Goal: Transaction & Acquisition: Purchase product/service

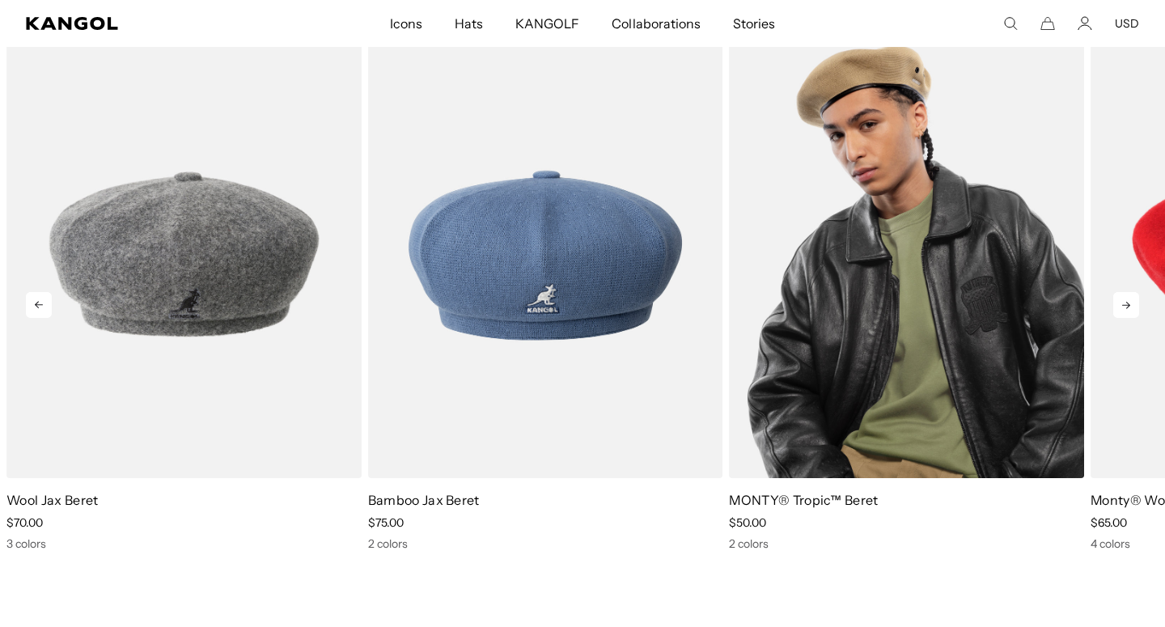
scroll to position [2092, 0]
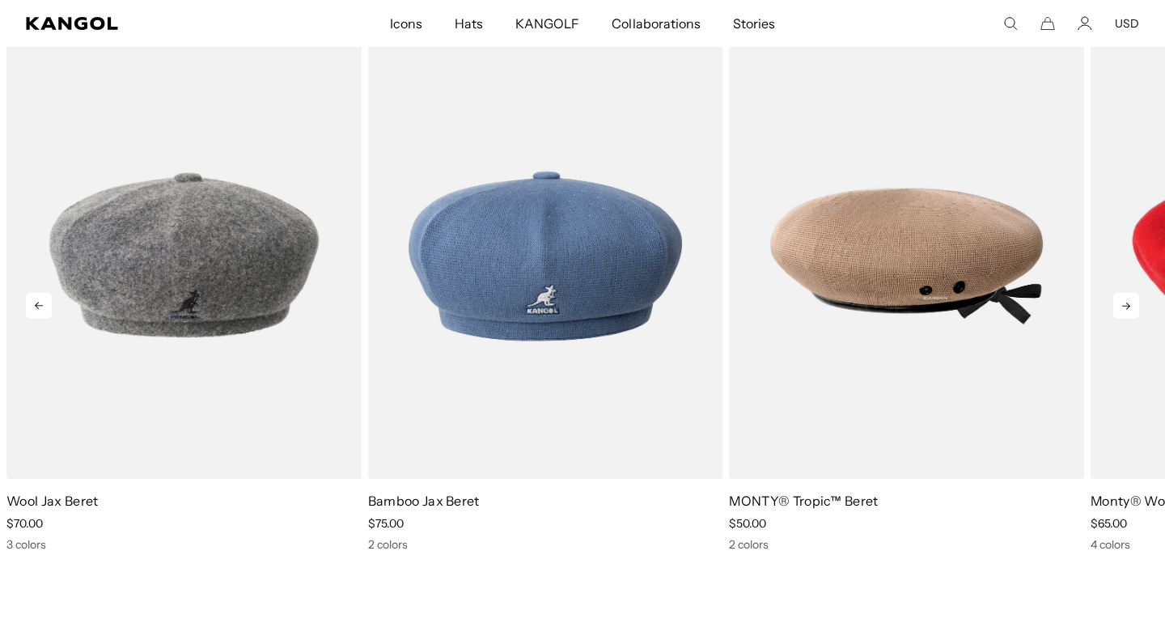
click at [1127, 301] on icon at bounding box center [1126, 306] width 26 height 26
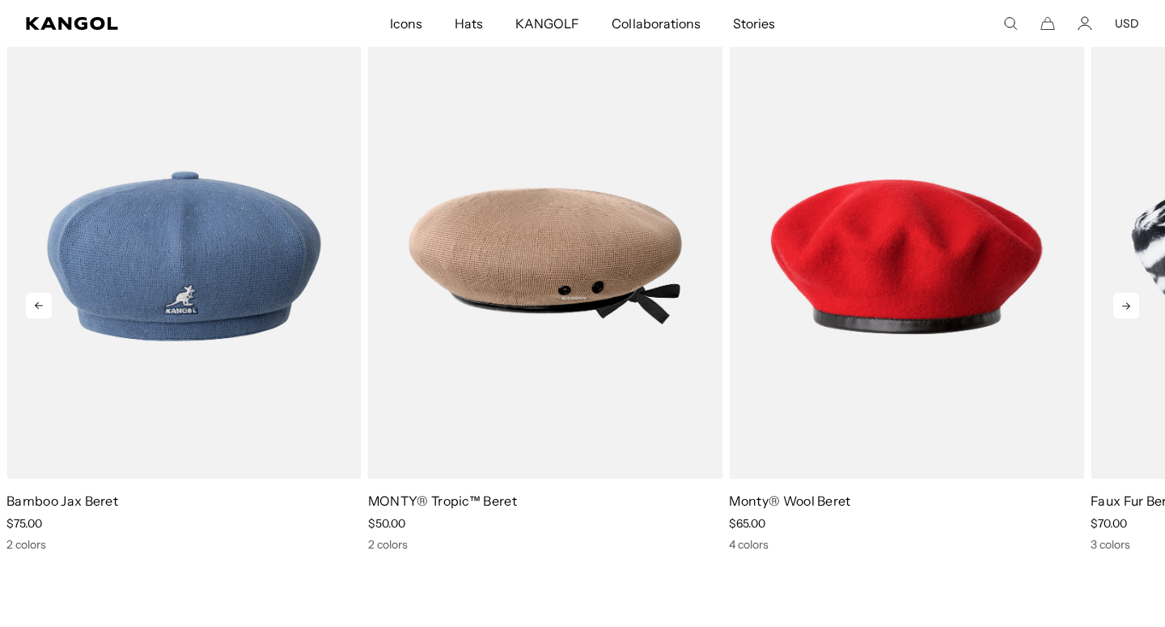
scroll to position [0, 0]
click at [1126, 302] on icon at bounding box center [1126, 306] width 26 height 26
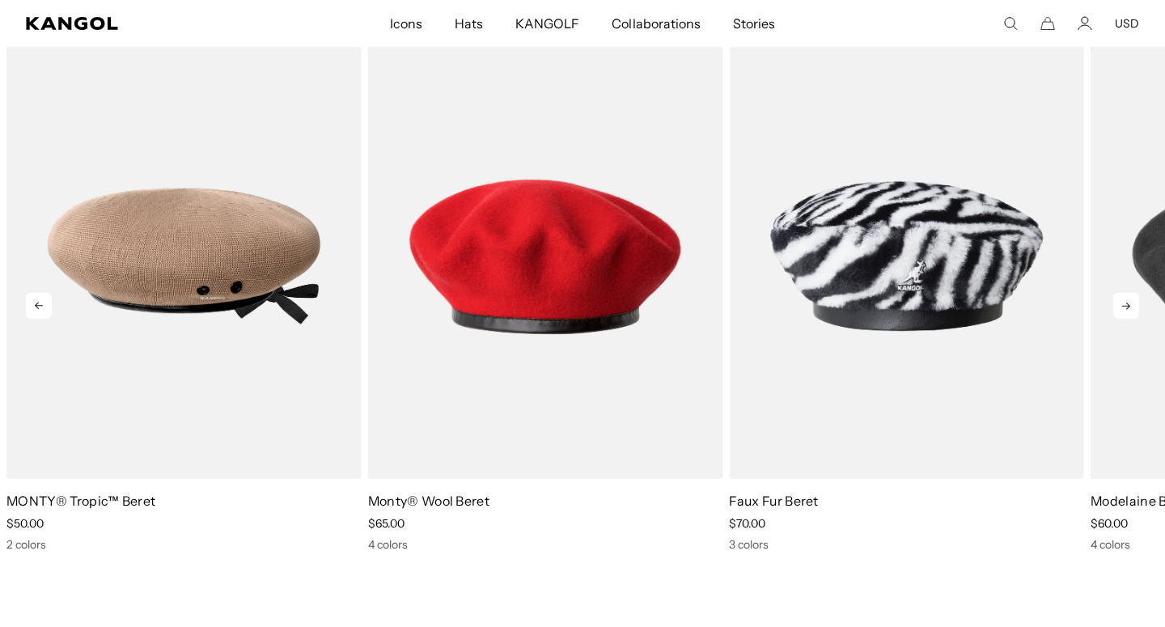
click at [1126, 302] on icon at bounding box center [1126, 306] width 26 height 26
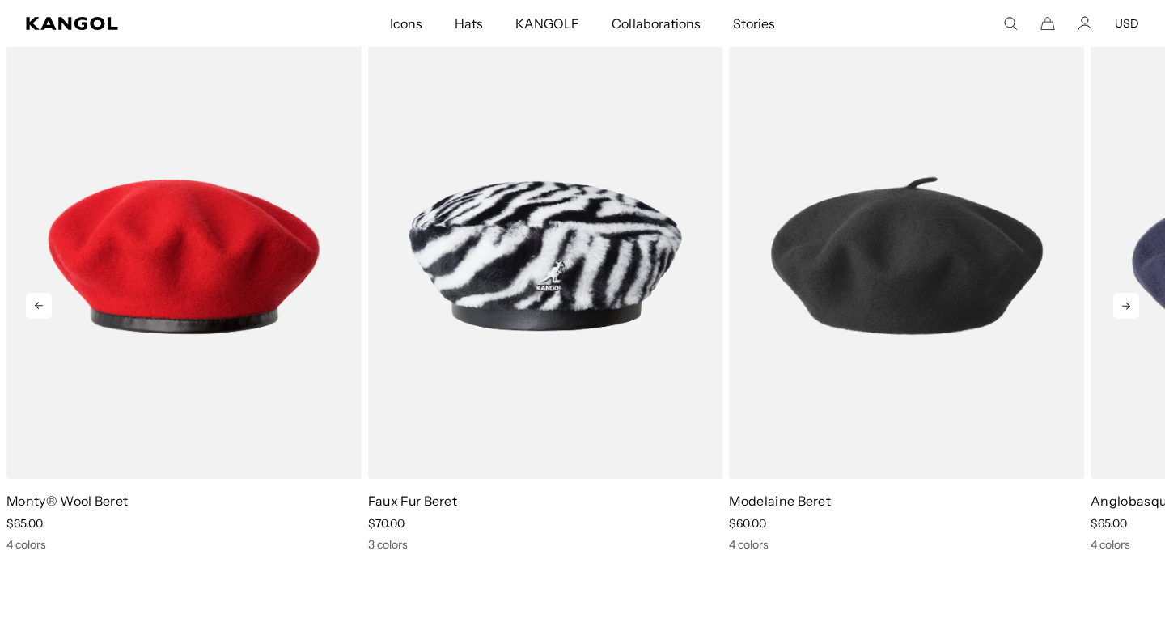
click at [1126, 302] on icon at bounding box center [1126, 306] width 26 height 26
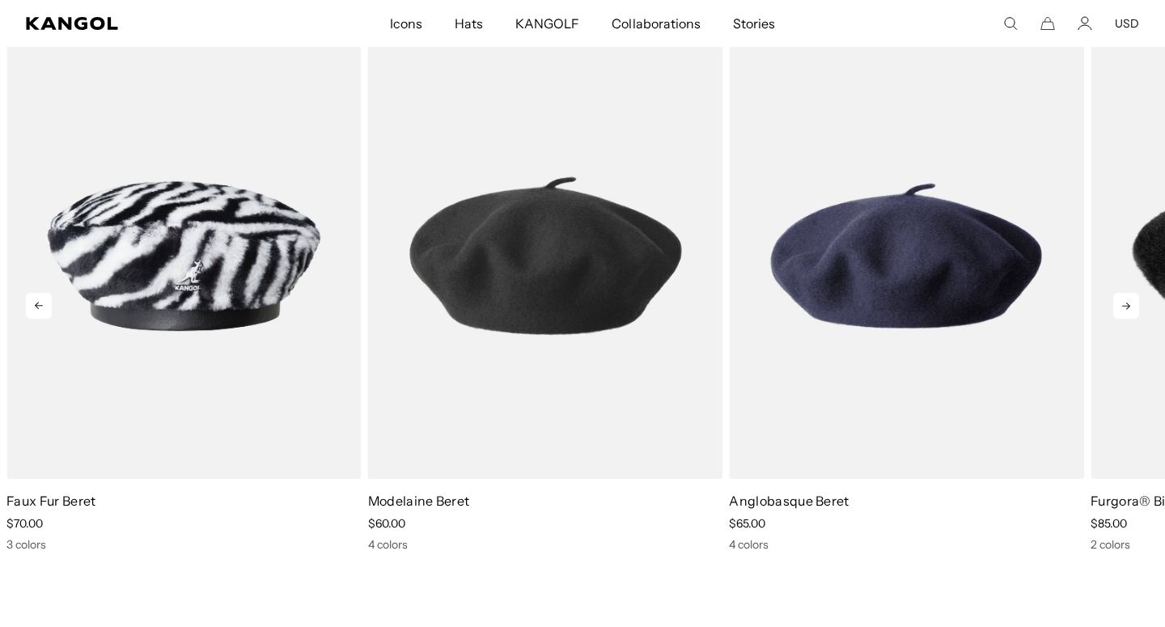
scroll to position [0, 333]
click at [1126, 302] on icon at bounding box center [1126, 306] width 26 height 26
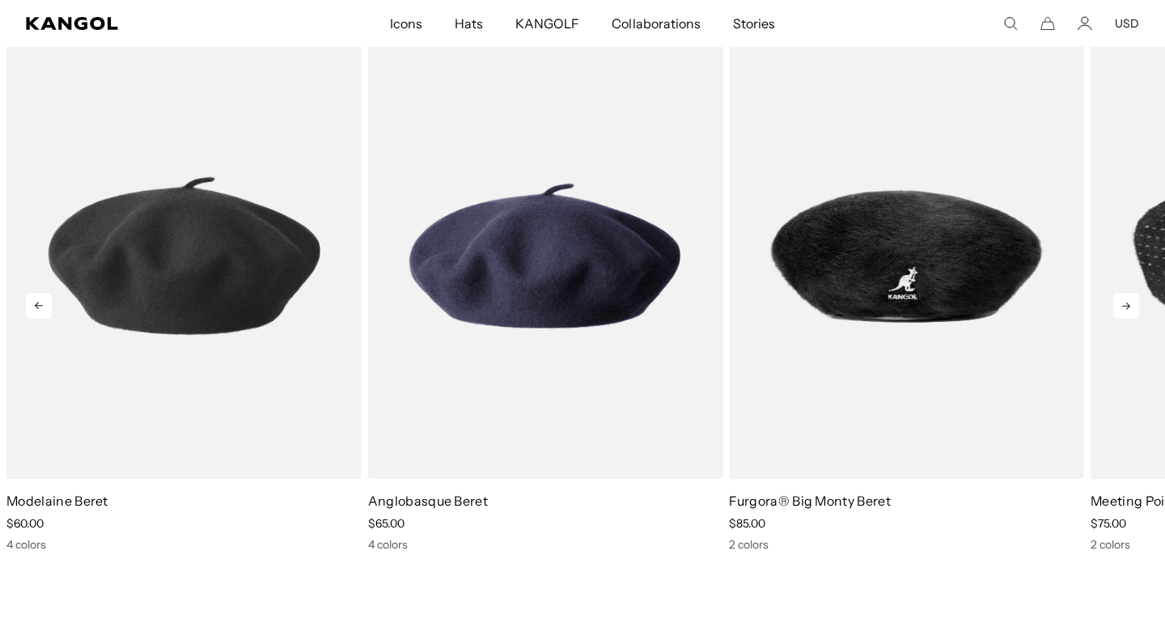
click at [1126, 302] on icon at bounding box center [1126, 306] width 26 height 26
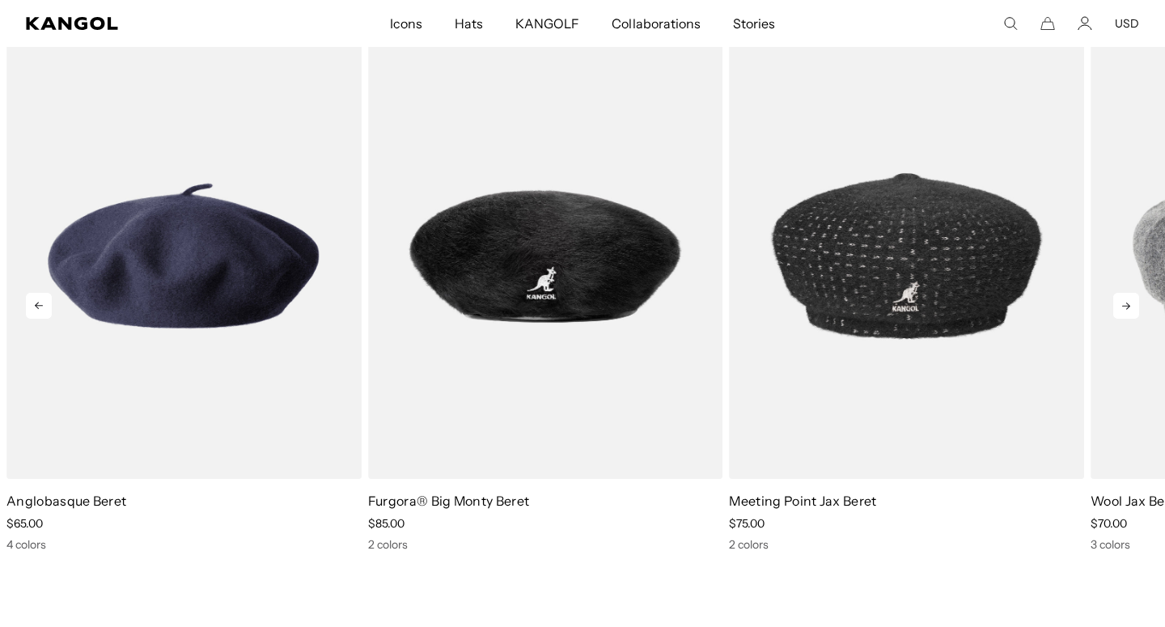
click at [1126, 302] on icon at bounding box center [1126, 306] width 26 height 26
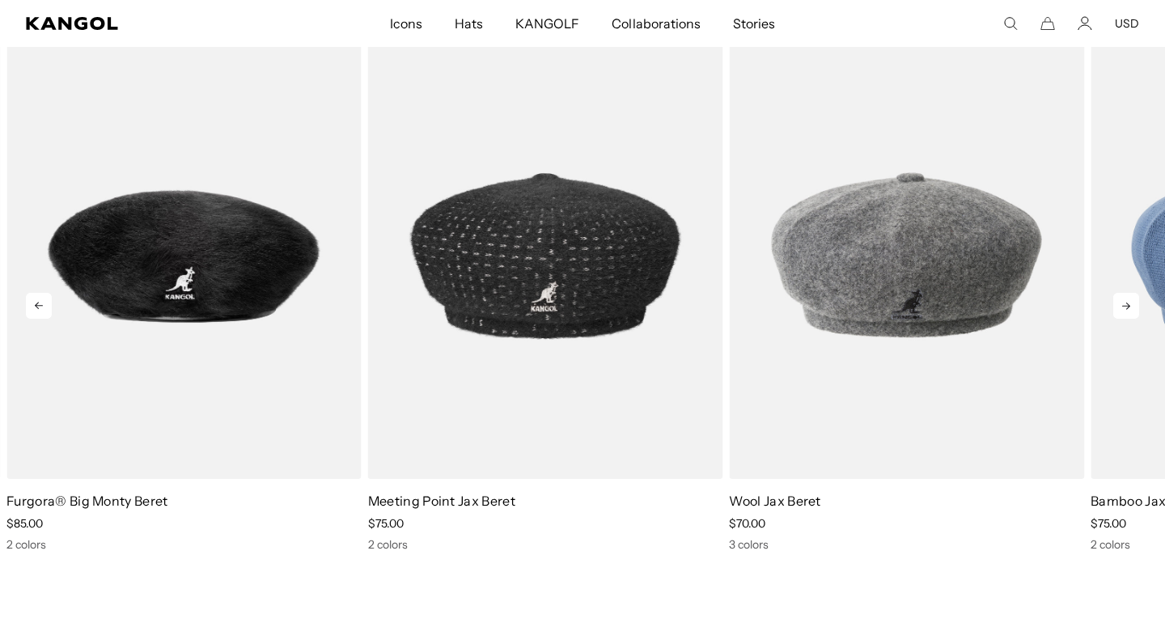
scroll to position [0, 0]
click at [1126, 302] on icon at bounding box center [1126, 306] width 26 height 26
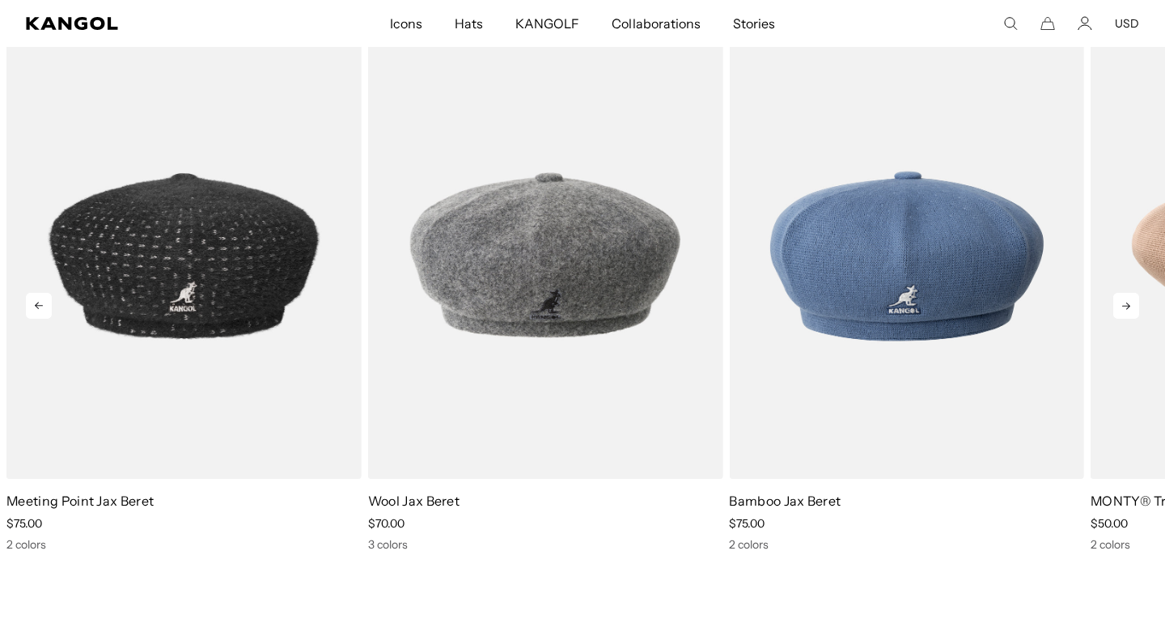
click at [1126, 302] on icon at bounding box center [1126, 306] width 26 height 26
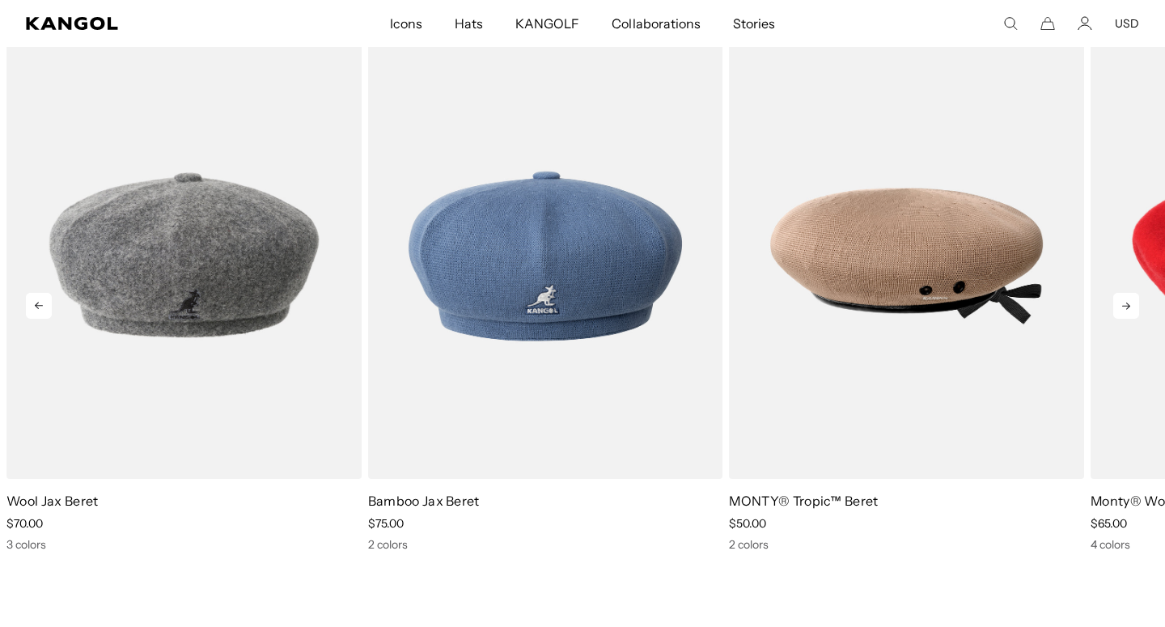
click at [1126, 302] on icon at bounding box center [1126, 306] width 26 height 26
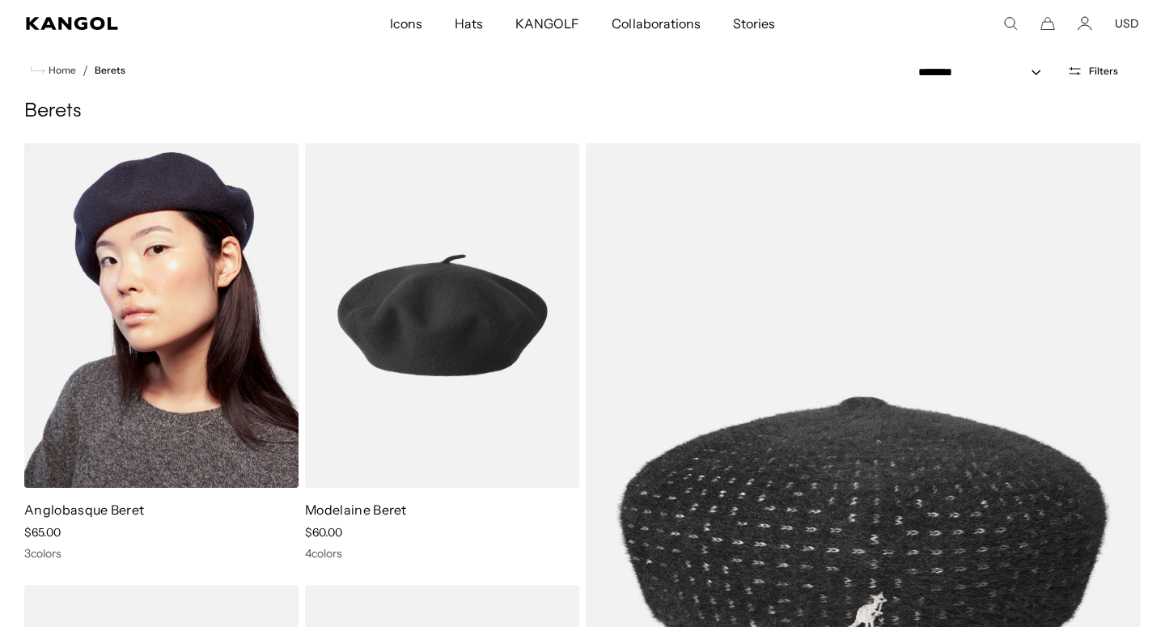
click at [258, 442] on img at bounding box center [161, 315] width 274 height 345
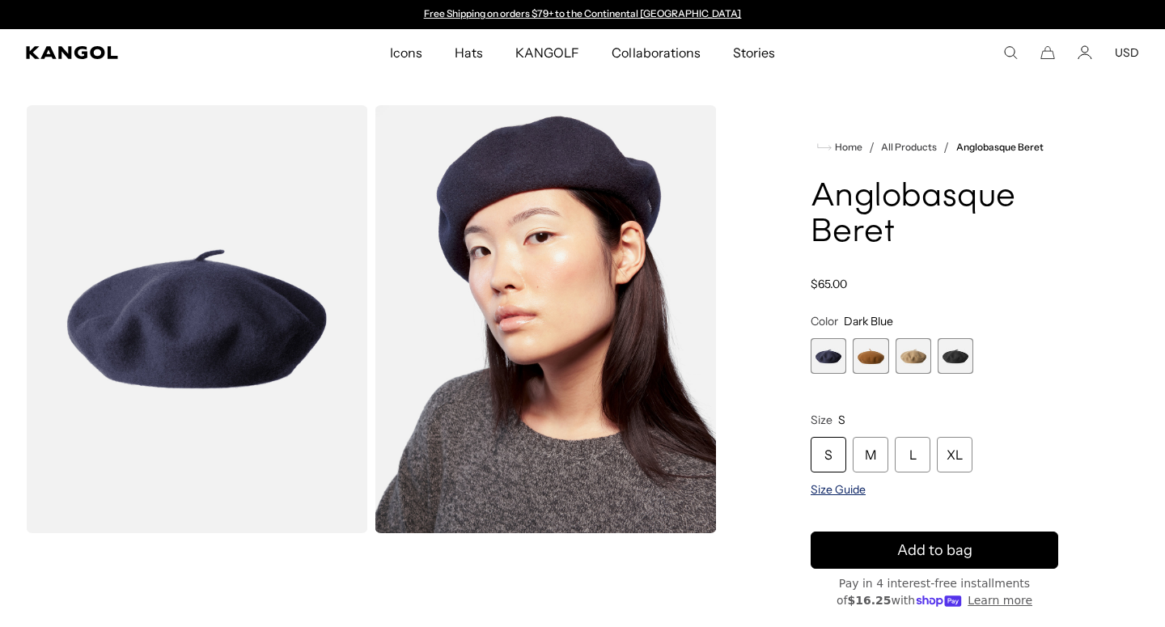
click at [830, 487] on span "Size Guide" at bounding box center [837, 489] width 55 height 15
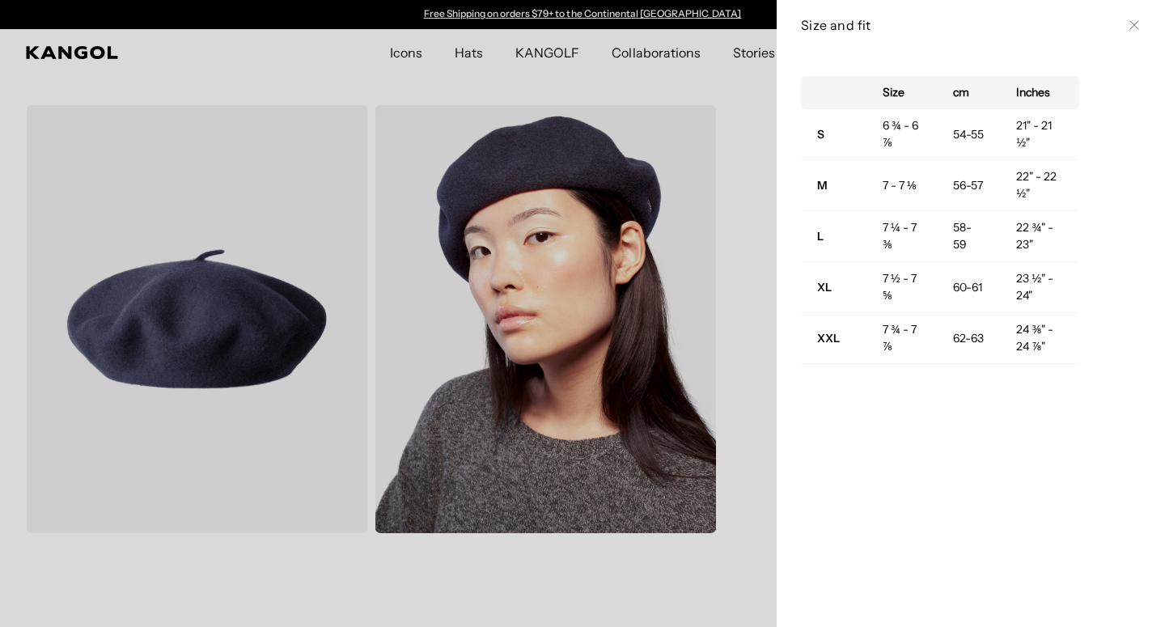
click at [405, 55] on div at bounding box center [582, 313] width 1165 height 627
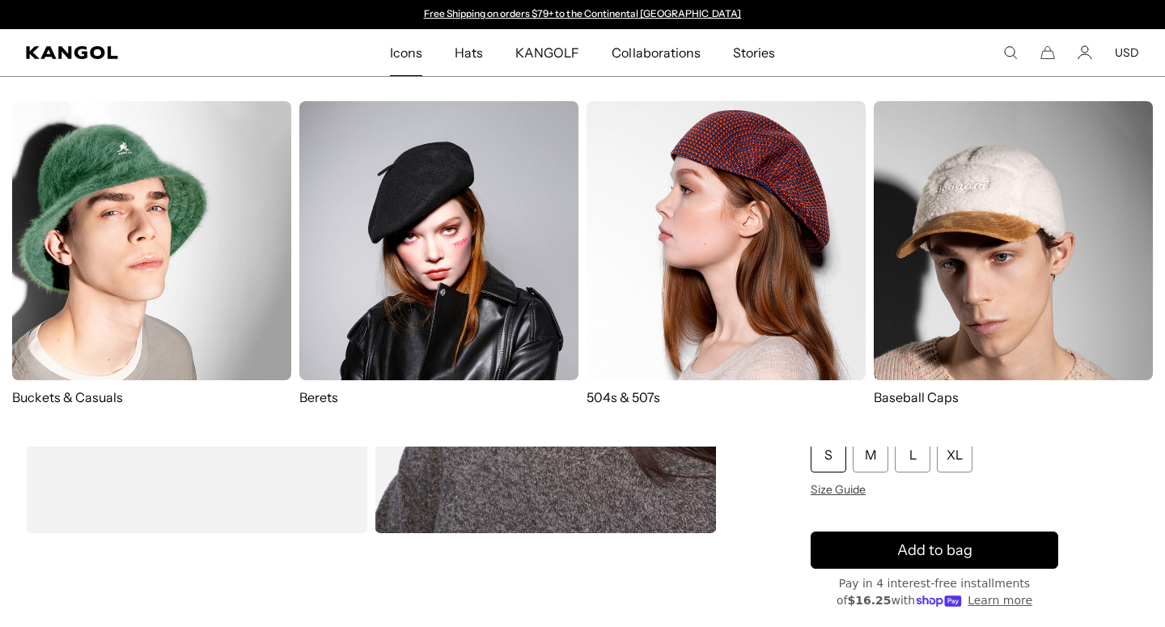
click at [371, 204] on img at bounding box center [438, 240] width 279 height 279
